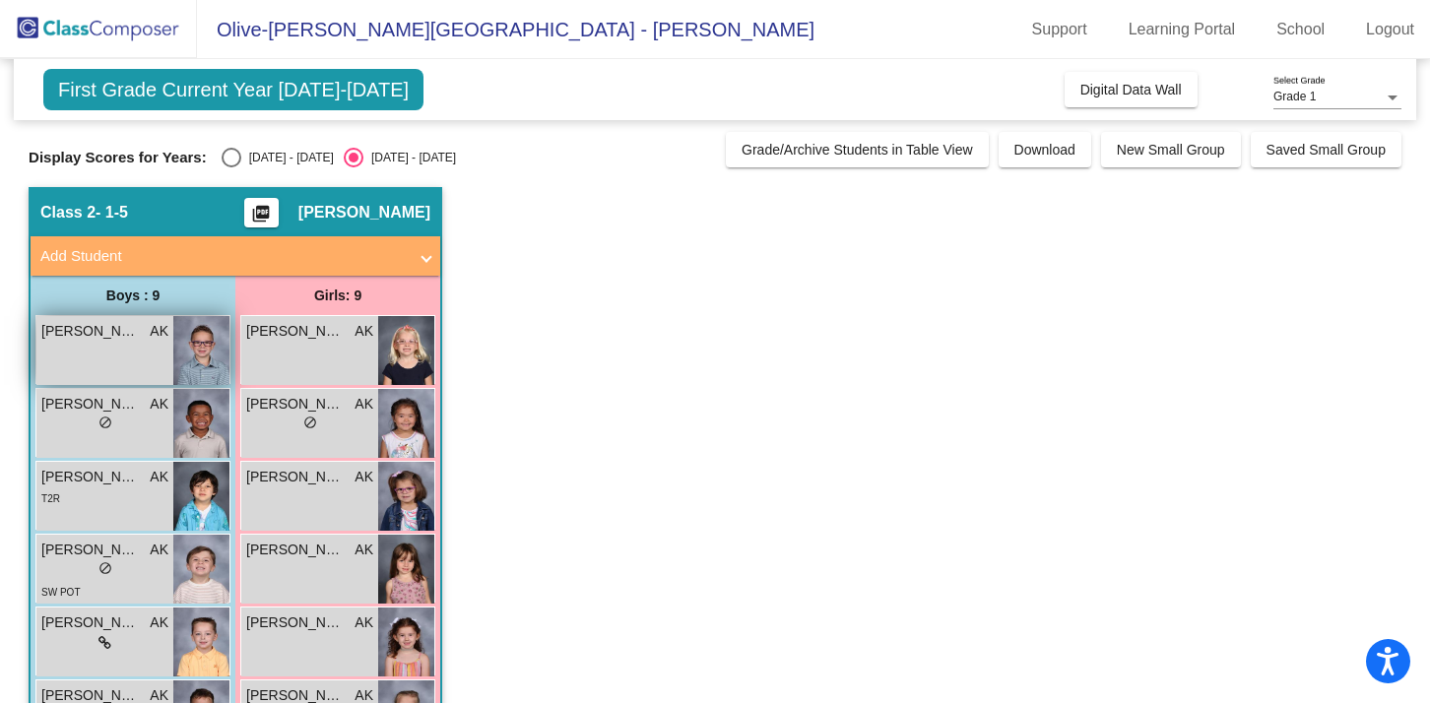
click at [205, 347] on img at bounding box center [201, 350] width 56 height 69
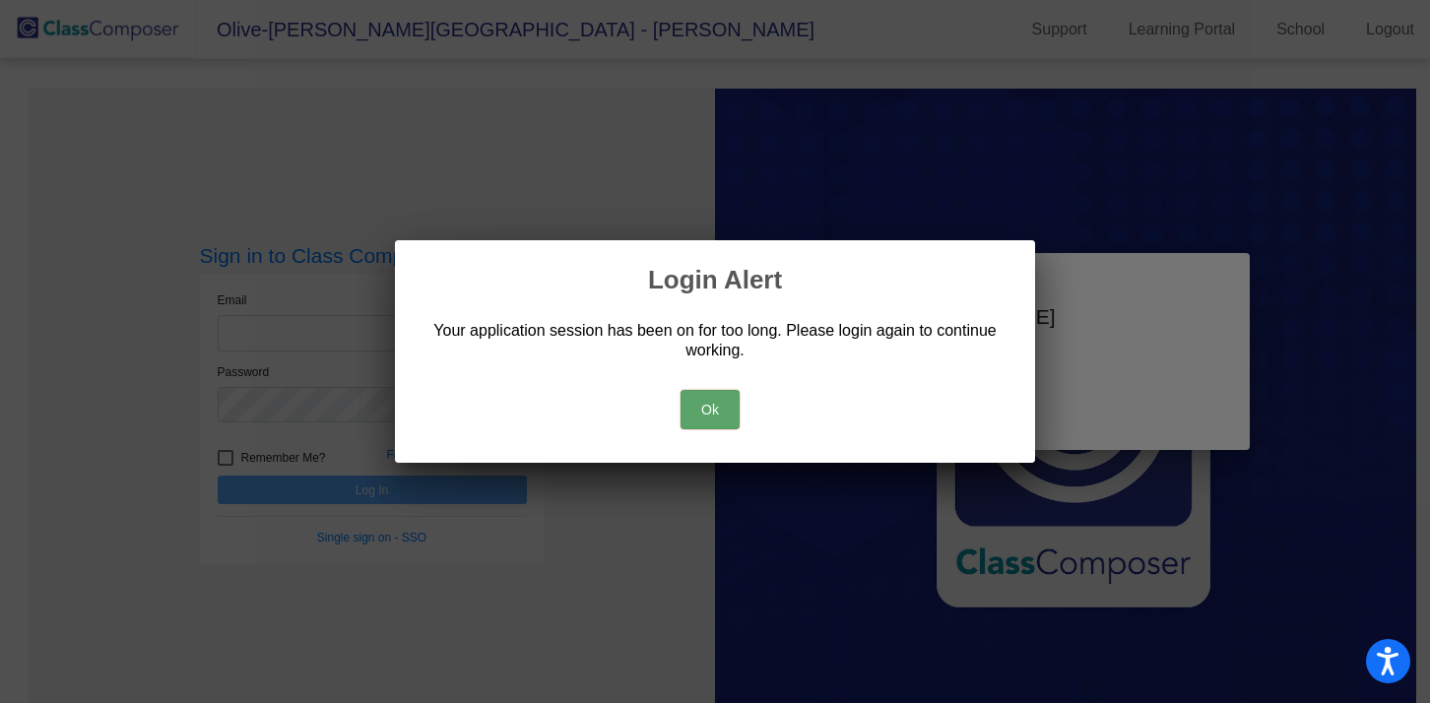
click at [709, 410] on button "Ok" at bounding box center [709, 409] width 59 height 39
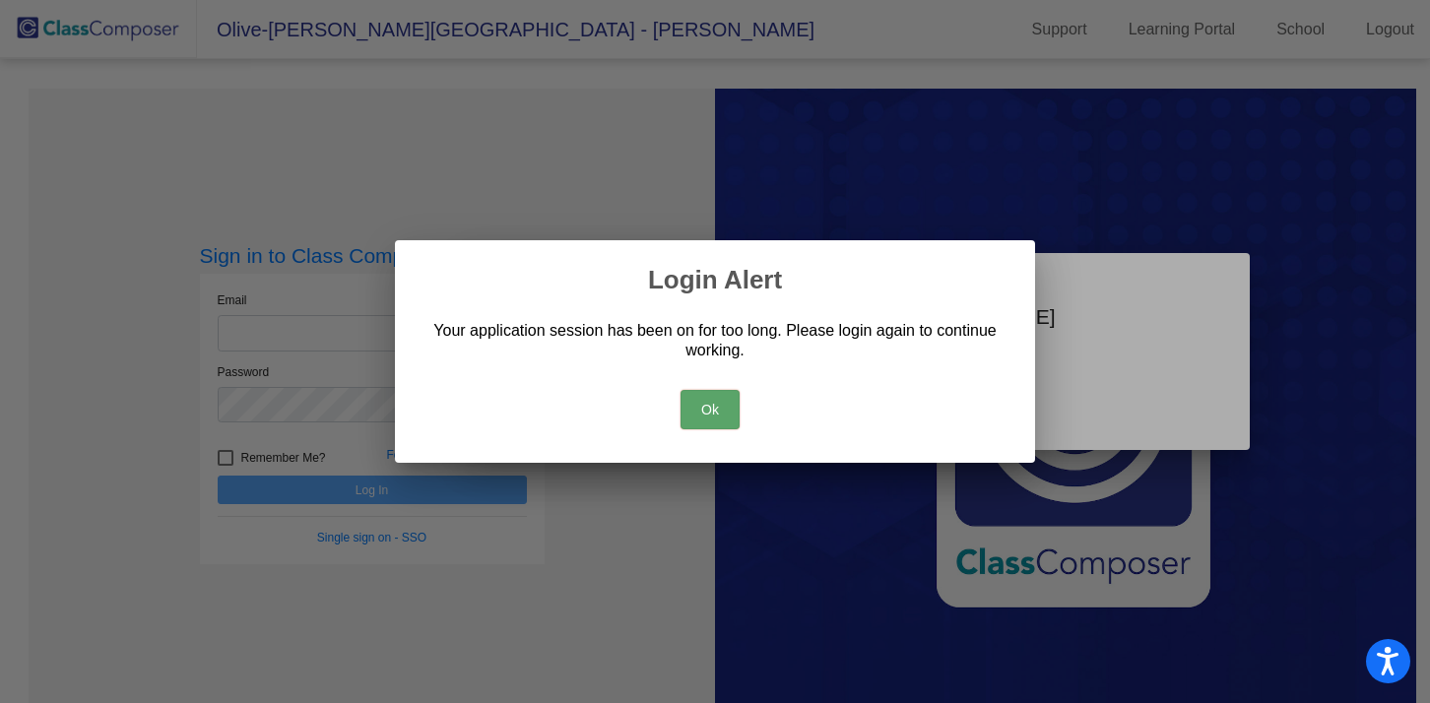
click at [680, 408] on button "Ok" at bounding box center [709, 409] width 59 height 39
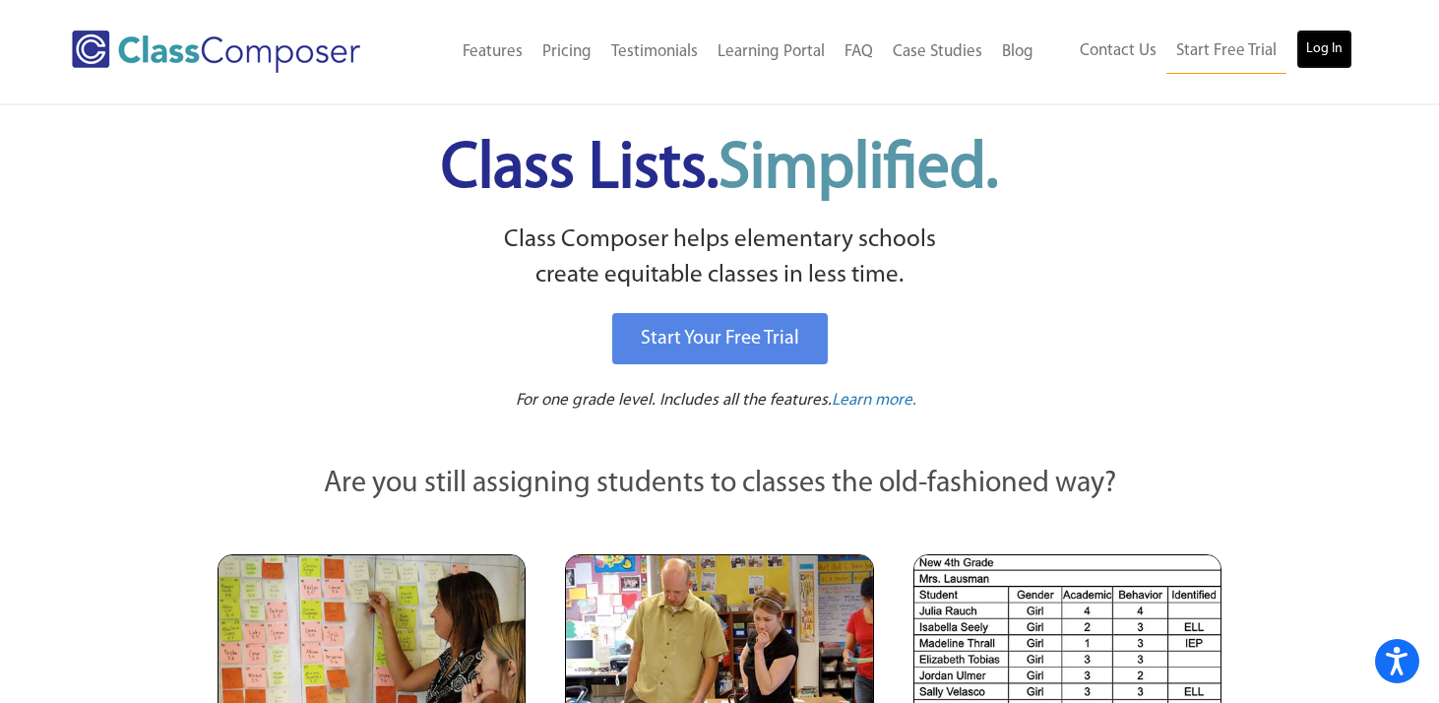
click at [1326, 46] on link "Log In" at bounding box center [1325, 49] width 56 height 39
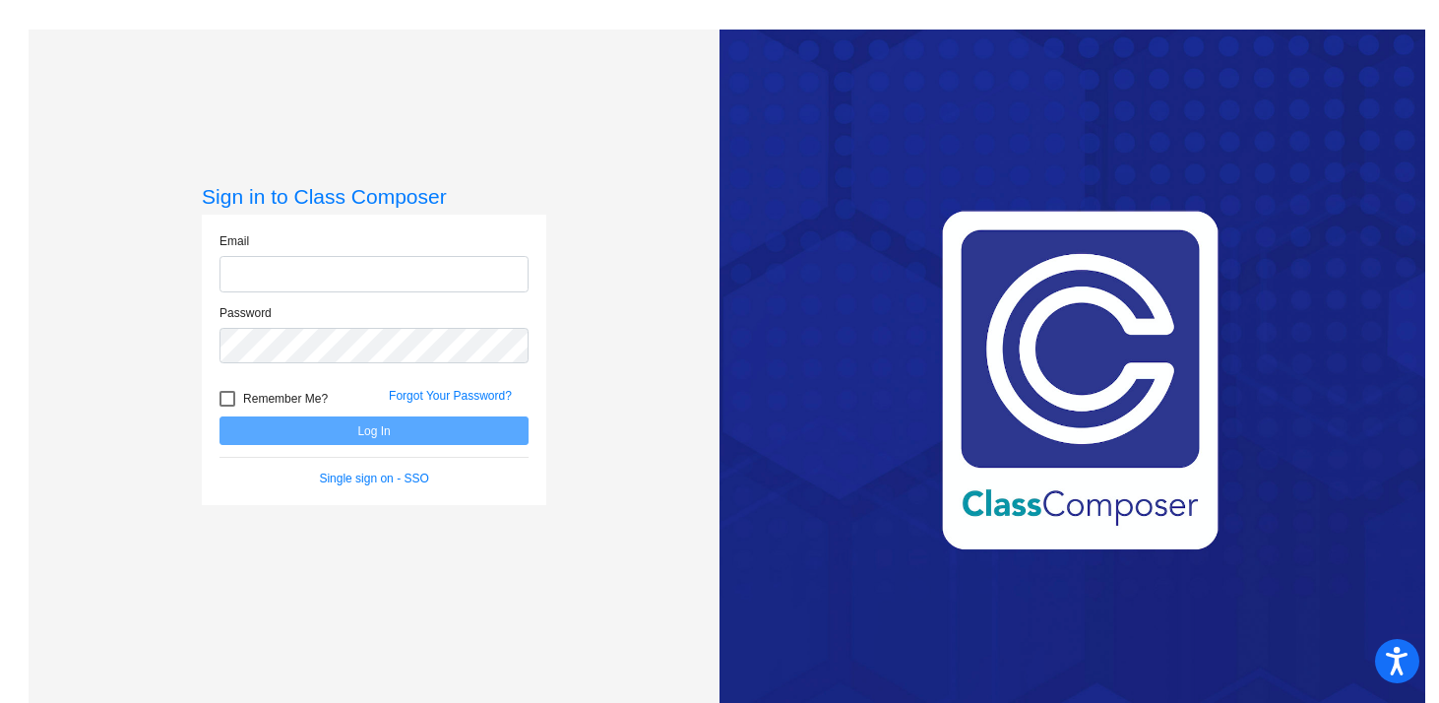
type input "a"
type input "[EMAIL_ADDRESS][DOMAIN_NAME]"
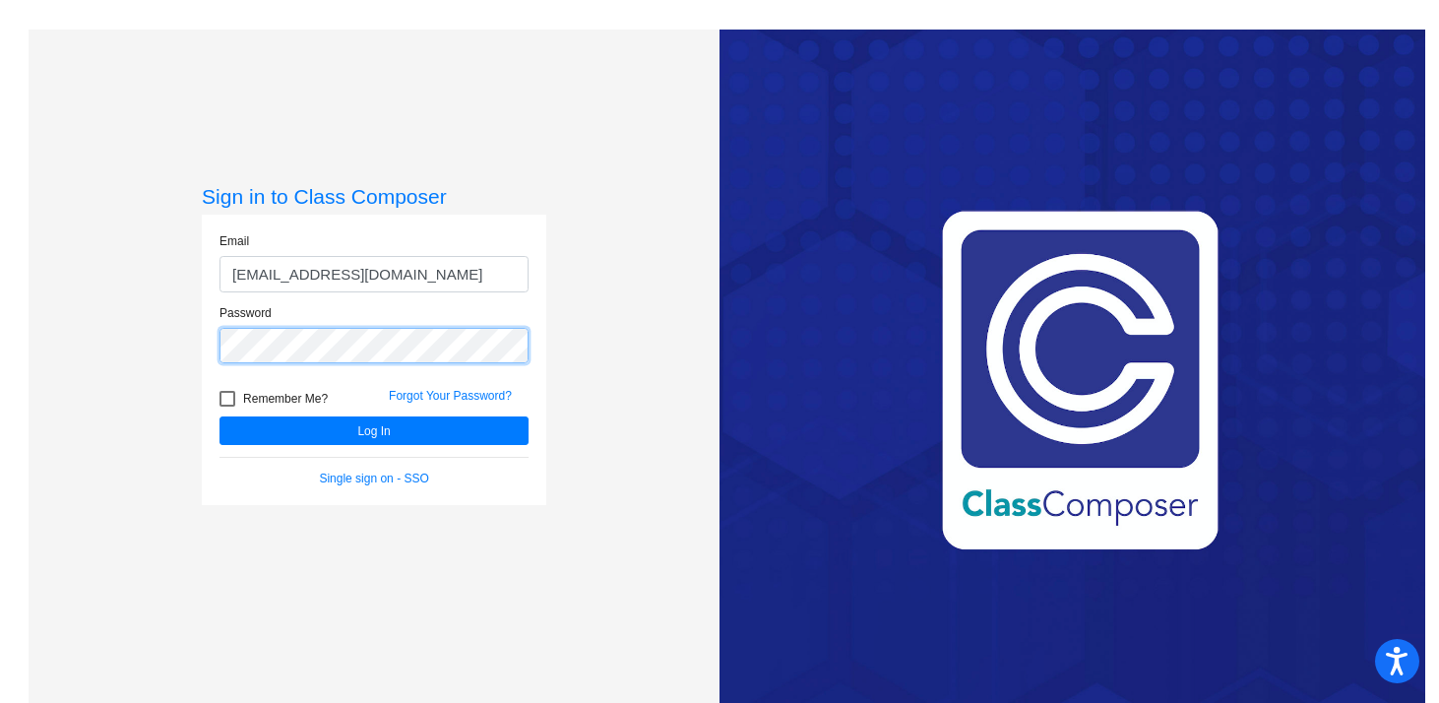
click at [220, 416] on button "Log In" at bounding box center [374, 430] width 309 height 29
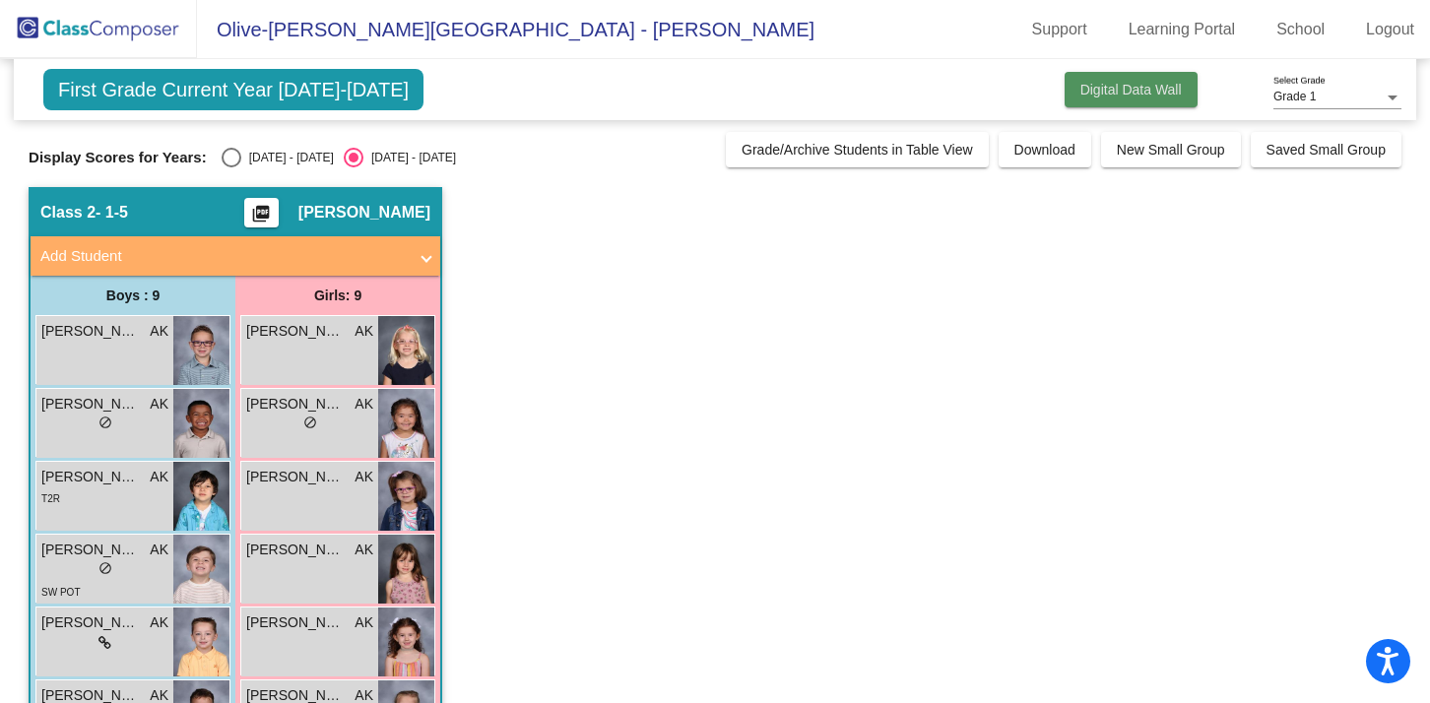
click at [1133, 82] on span "Digital Data Wall" at bounding box center [1130, 90] width 101 height 16
